Goal: Transaction & Acquisition: Purchase product/service

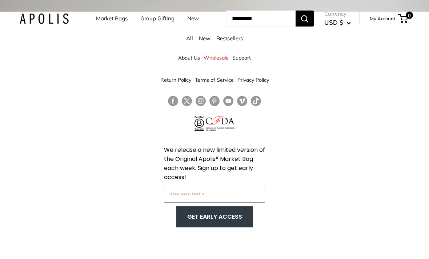
click at [393, 30] on div "Market Bags Group Gifting New Need help? Text Us: 20919 hello@apolisglobal.com …" at bounding box center [214, 18] width 389 height 23
click at [397, 90] on div "About Us Wholesale Support Return Policy Terms of Service Privacy Policy We rel…" at bounding box center [214, 141] width 429 height 259
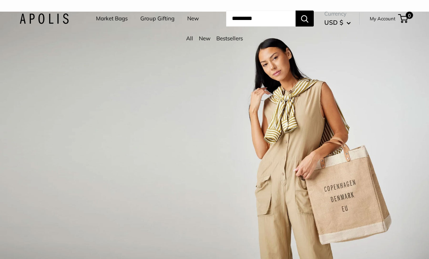
click at [236, 27] on input "Search..." at bounding box center [260, 19] width 69 height 16
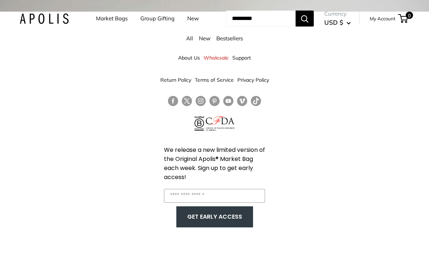
click at [243, 27] on input "Search..." at bounding box center [260, 19] width 69 height 16
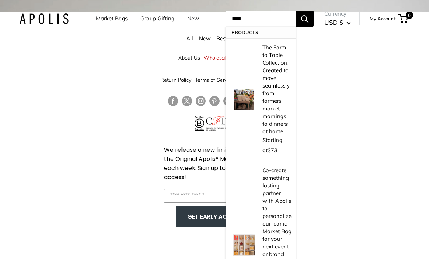
type input "****"
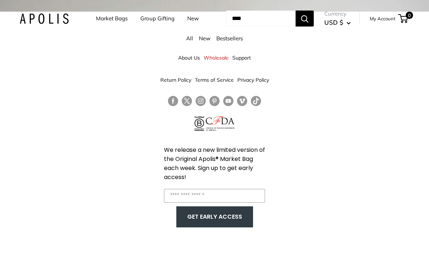
click at [310, 26] on button "Search" at bounding box center [304, 19] width 18 height 16
